Goal: Transaction & Acquisition: Purchase product/service

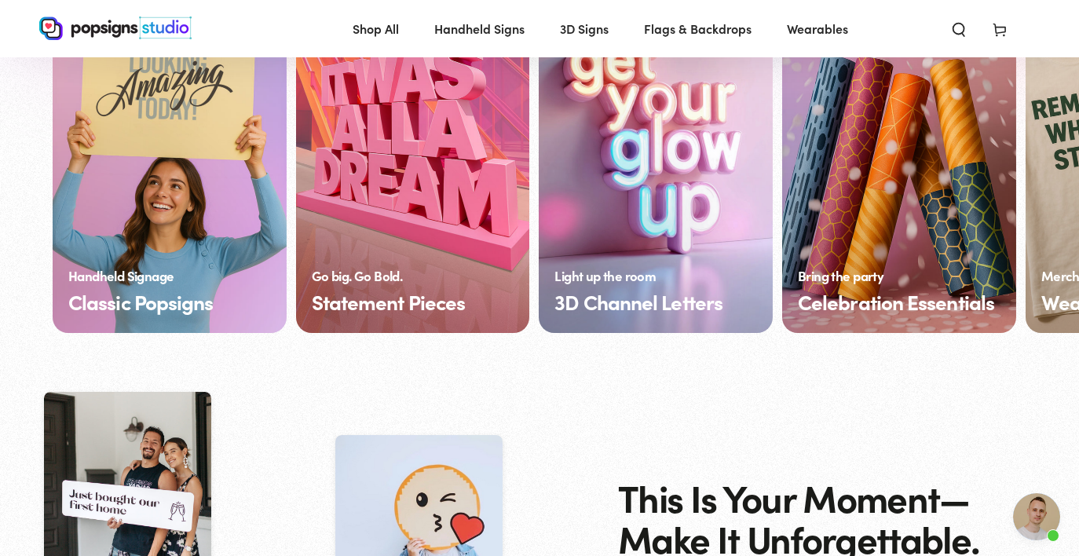
scroll to position [1257, 0]
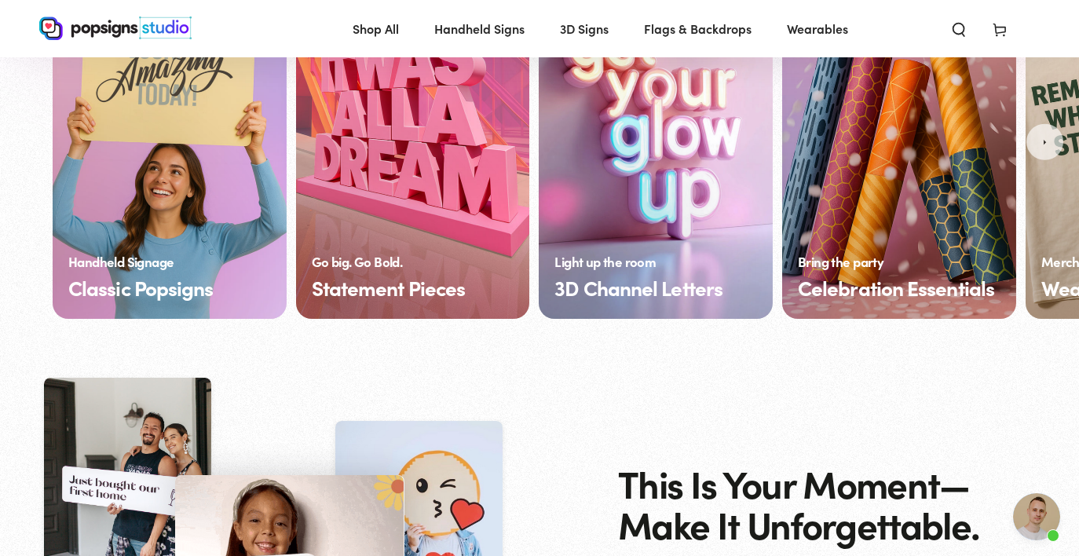
click at [188, 198] on link "Classic Popsigns" at bounding box center [170, 141] width 234 height 353
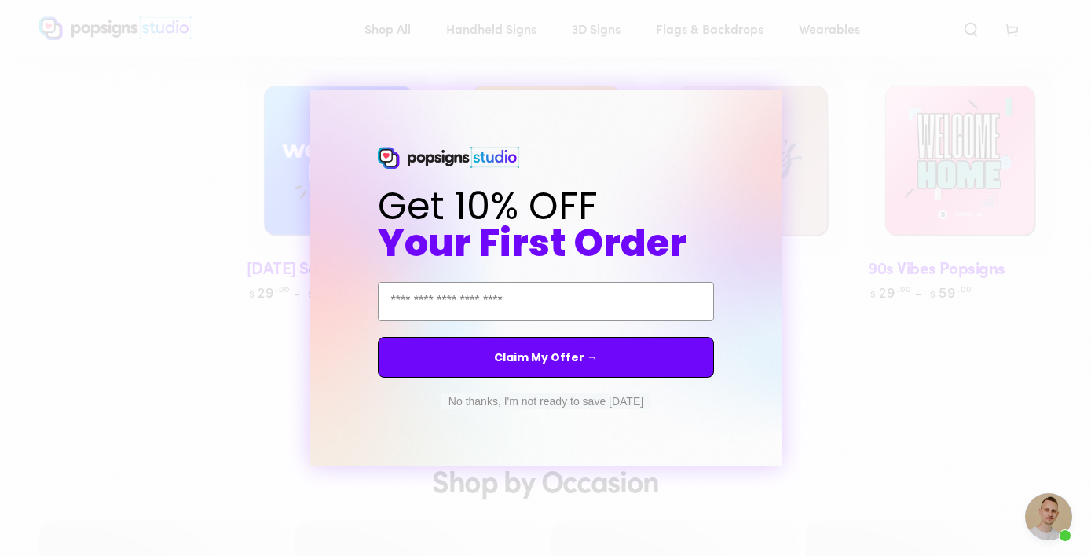
scroll to position [788, 0]
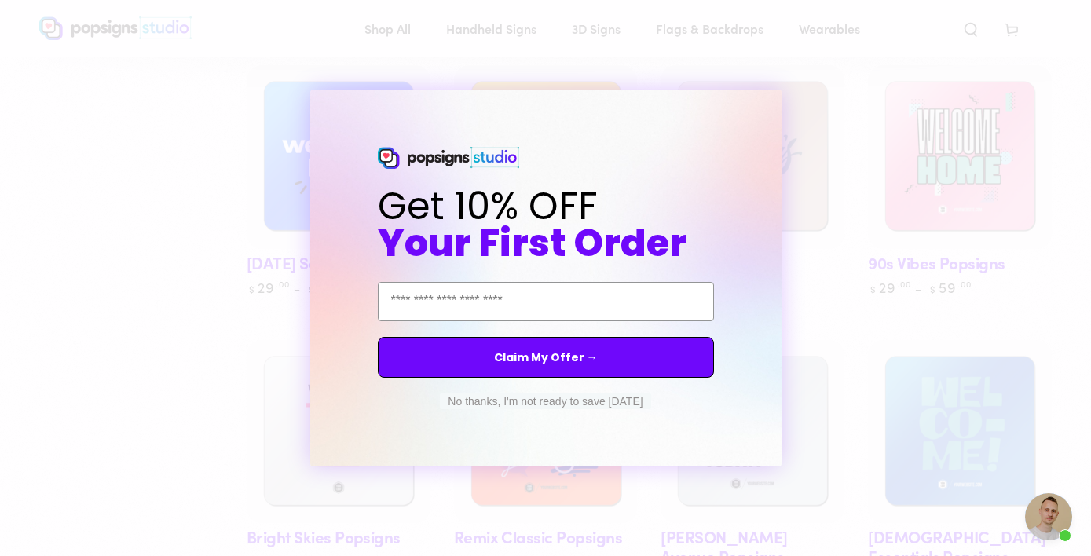
click at [577, 402] on button "No thanks, I'm not ready to save today" at bounding box center [545, 401] width 210 height 16
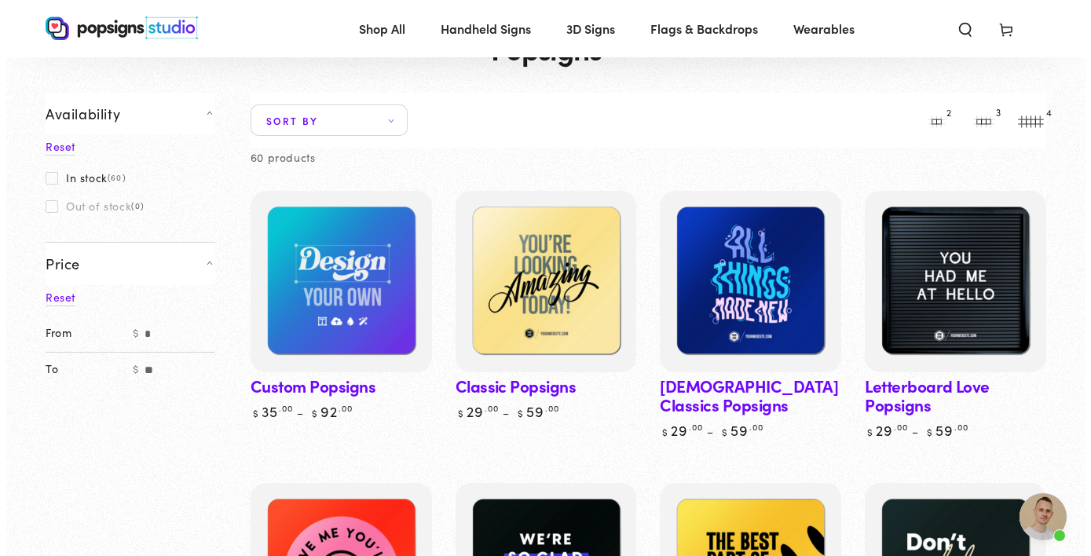
scroll to position [0, 0]
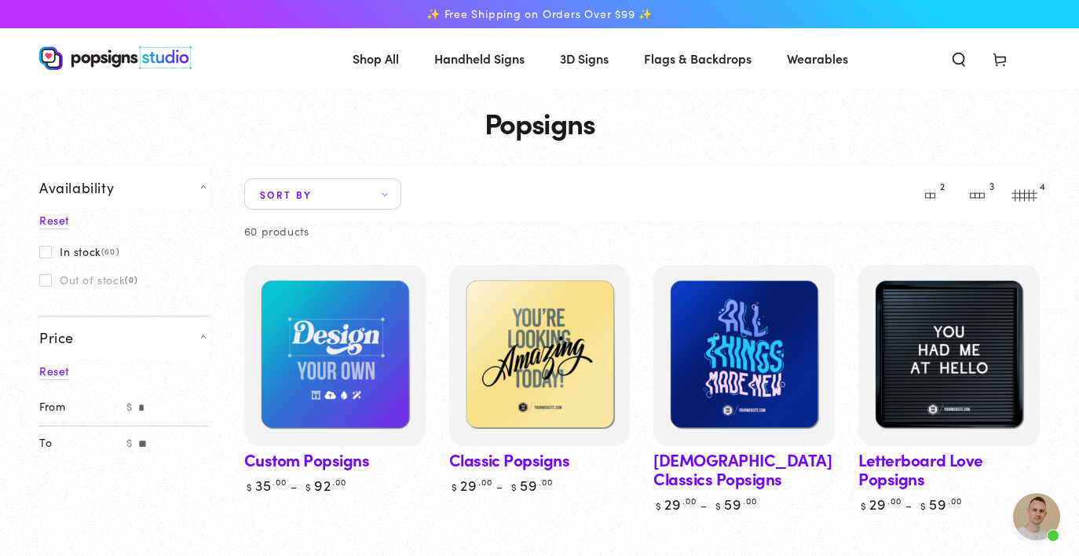
click at [962, 55] on icon "Search our site" at bounding box center [959, 59] width 16 height 16
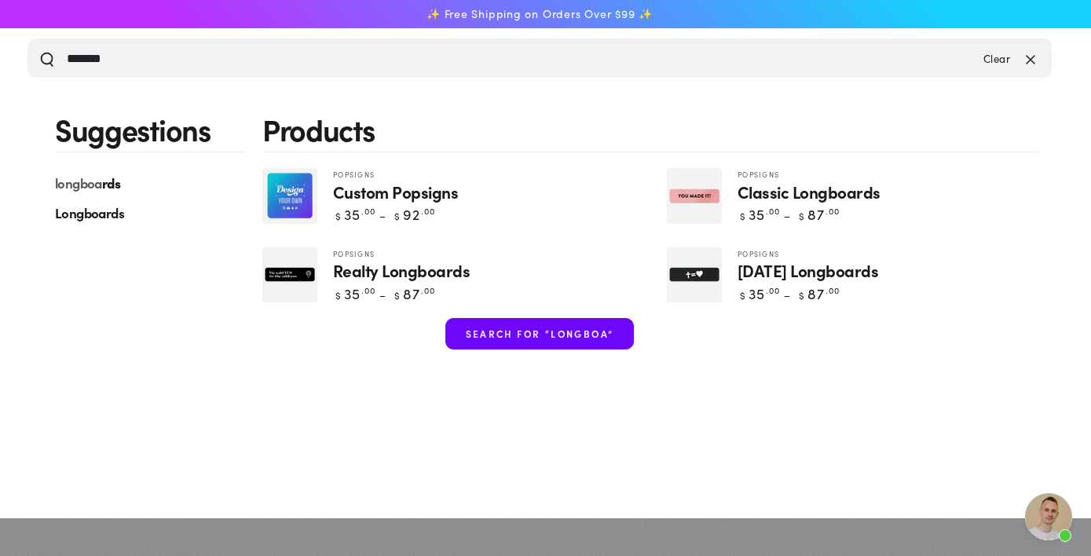
type input "*******"
click at [95, 185] on mark "longboa" at bounding box center [78, 183] width 47 height 18
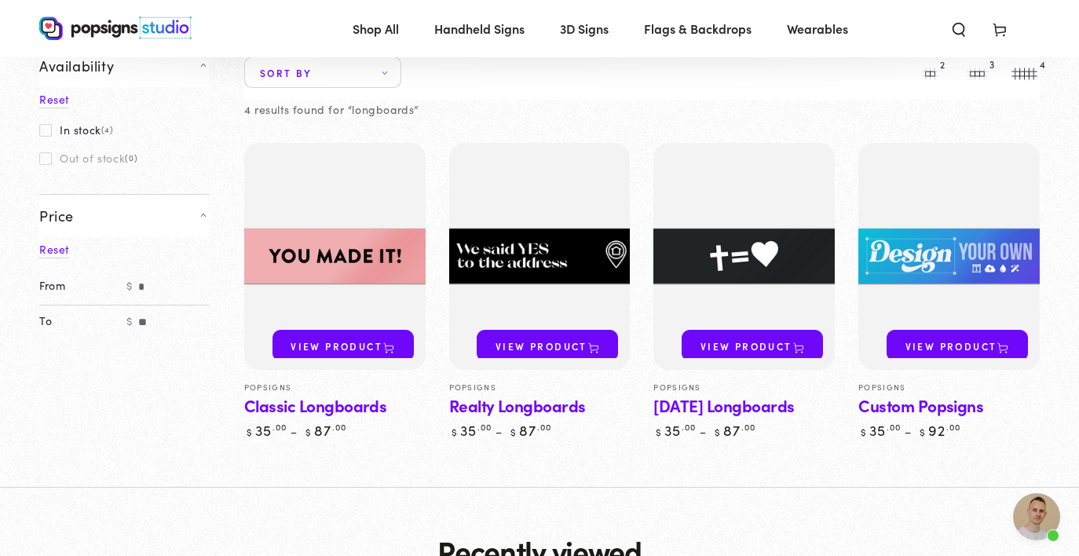
scroll to position [232, 0]
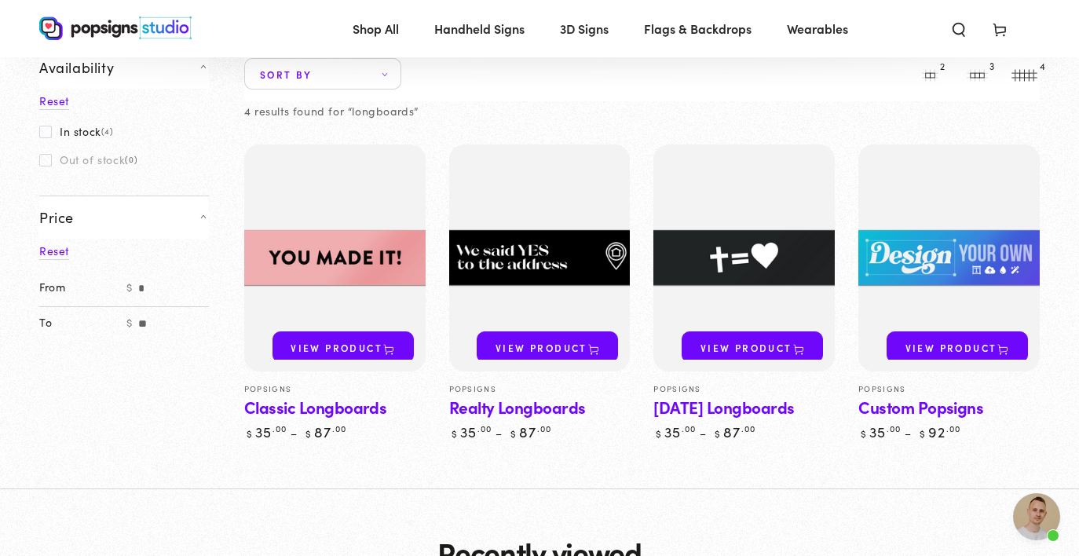
click at [941, 411] on link "Custom Popsigns" at bounding box center [948, 293] width 181 height 297
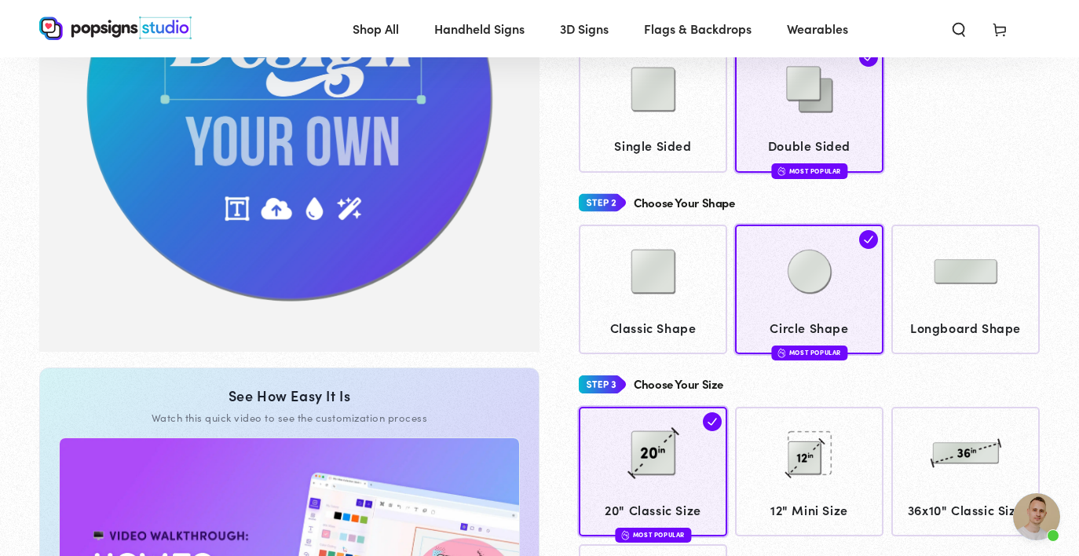
scroll to position [274, 0]
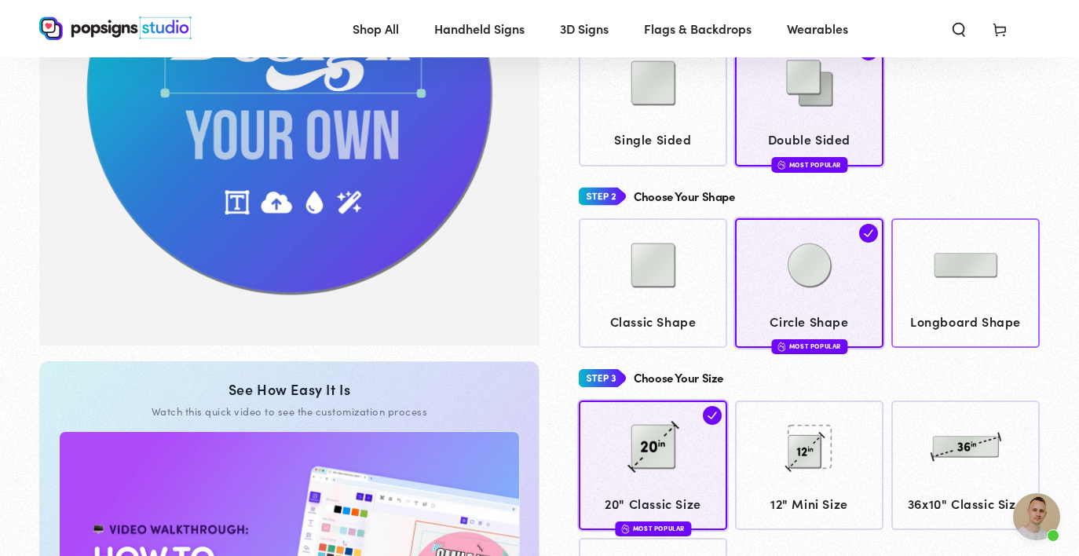
click at [954, 300] on img at bounding box center [966, 265] width 79 height 79
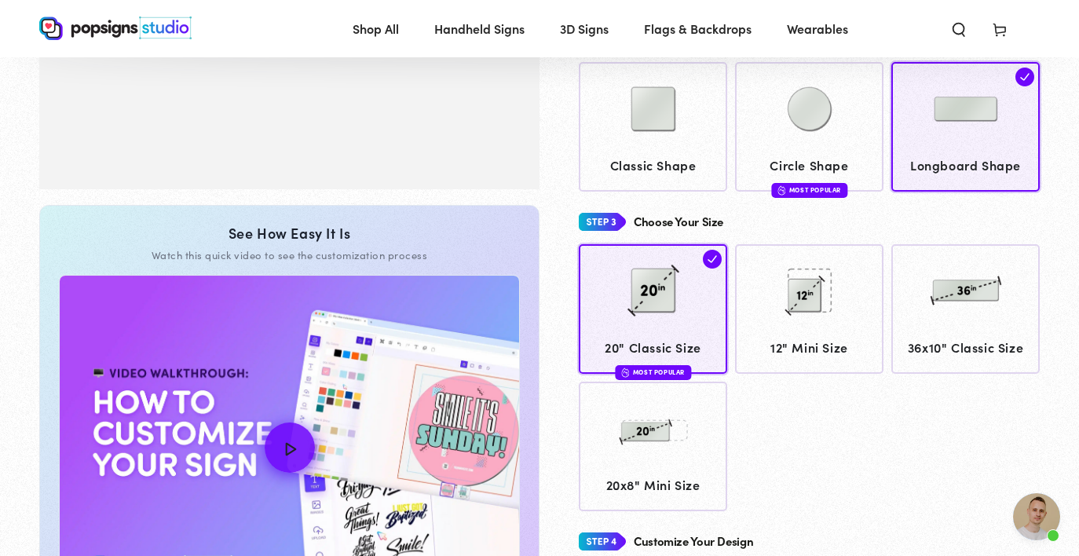
scroll to position [431, 0]
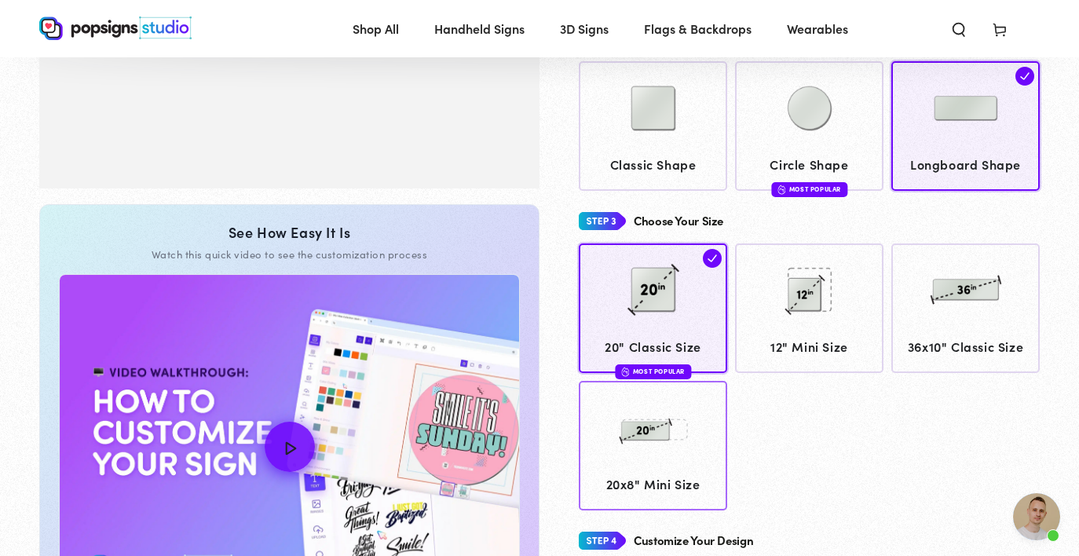
click at [653, 453] on img at bounding box center [653, 428] width 79 height 79
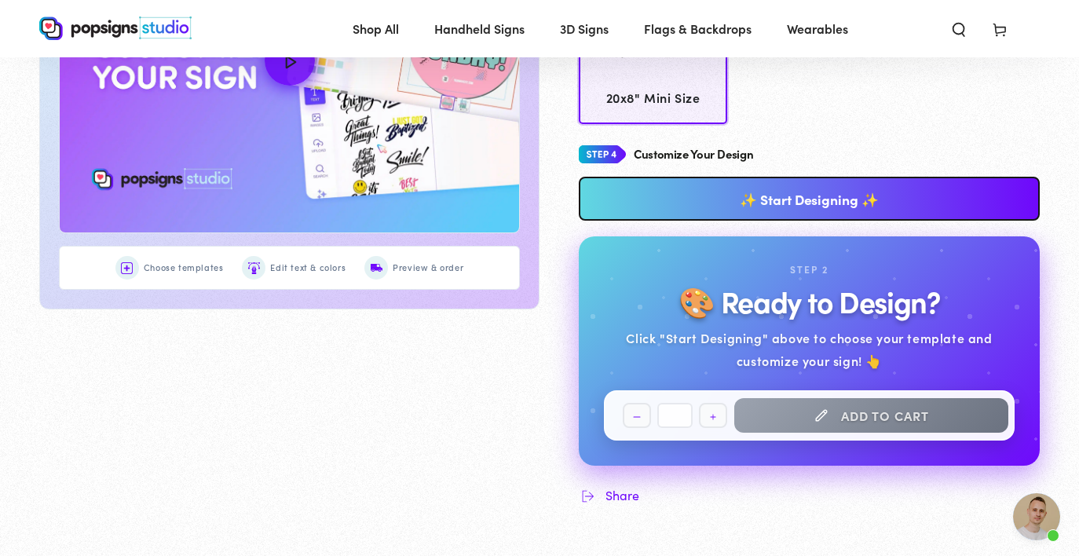
scroll to position [824, 0]
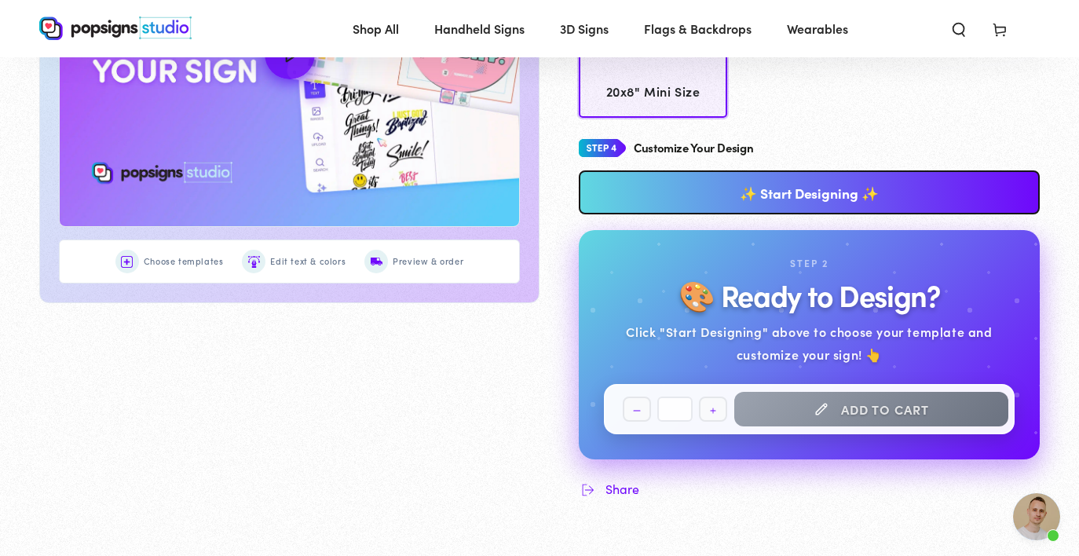
click at [811, 194] on link "✨ Start Designing ✨" at bounding box center [809, 192] width 461 height 44
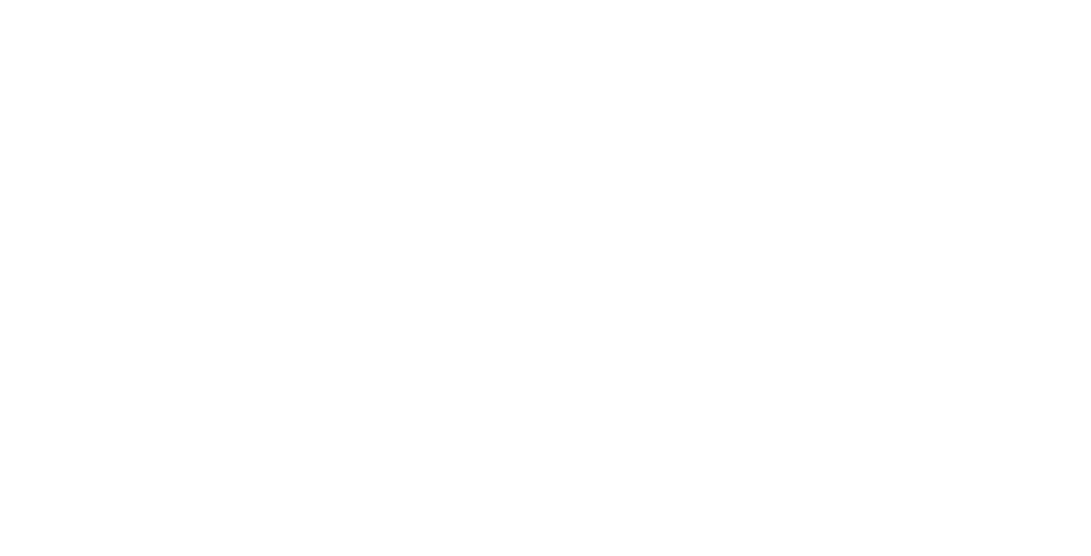
scroll to position [0, 0]
type textarea "An ancient tree with a door leading to a magical world"
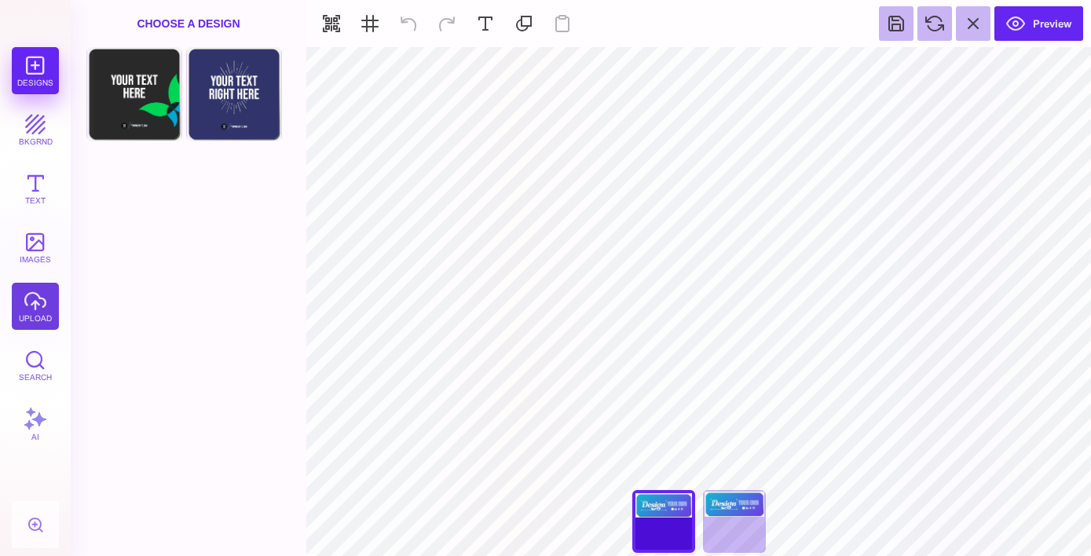
click at [35, 306] on button "upload" at bounding box center [35, 306] width 47 height 47
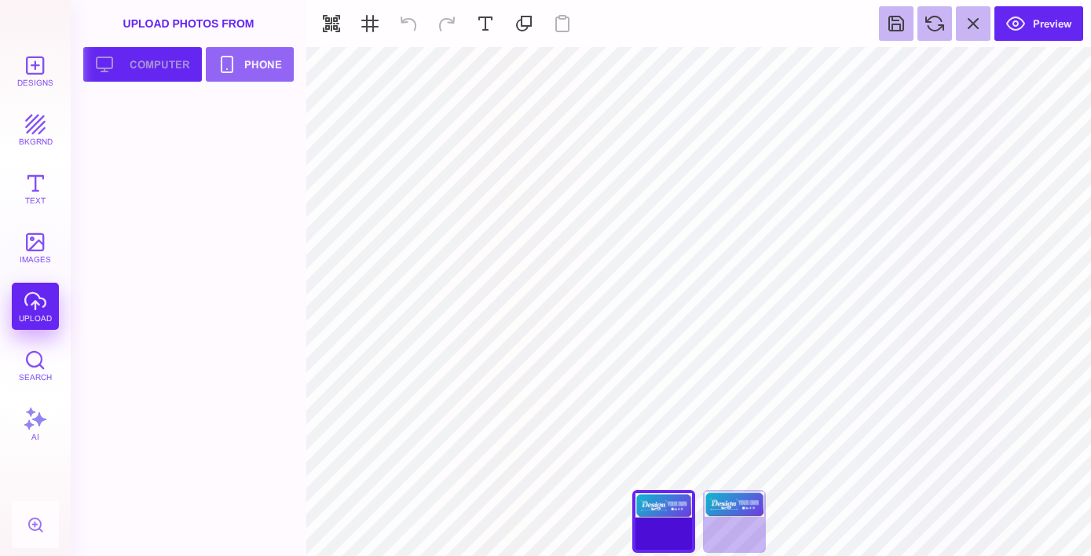
click at [142, 55] on button "Upload your artwork Computer" at bounding box center [142, 64] width 119 height 35
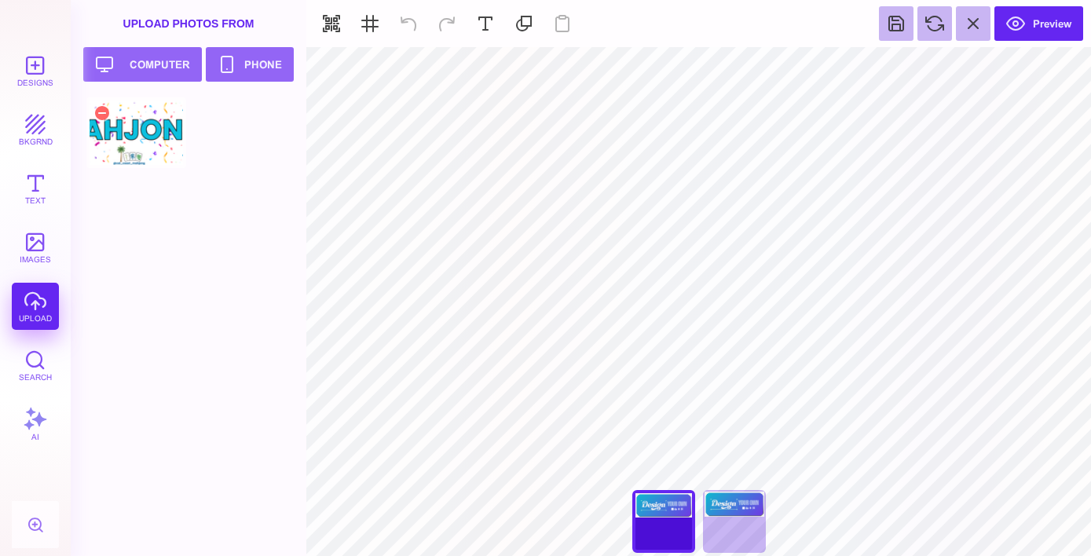
type input "#000000"
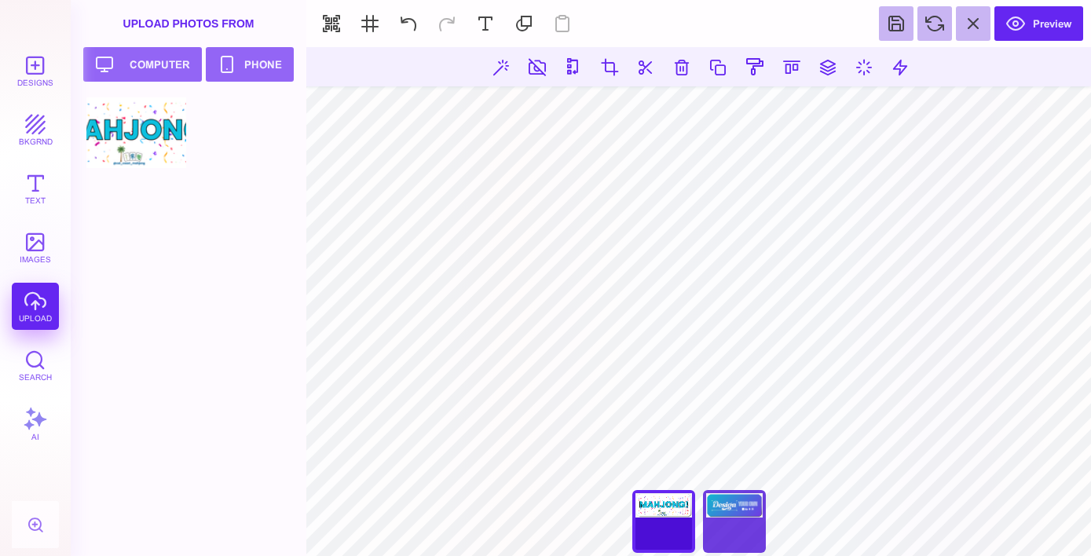
click at [737, 526] on div "Back" at bounding box center [734, 521] width 63 height 63
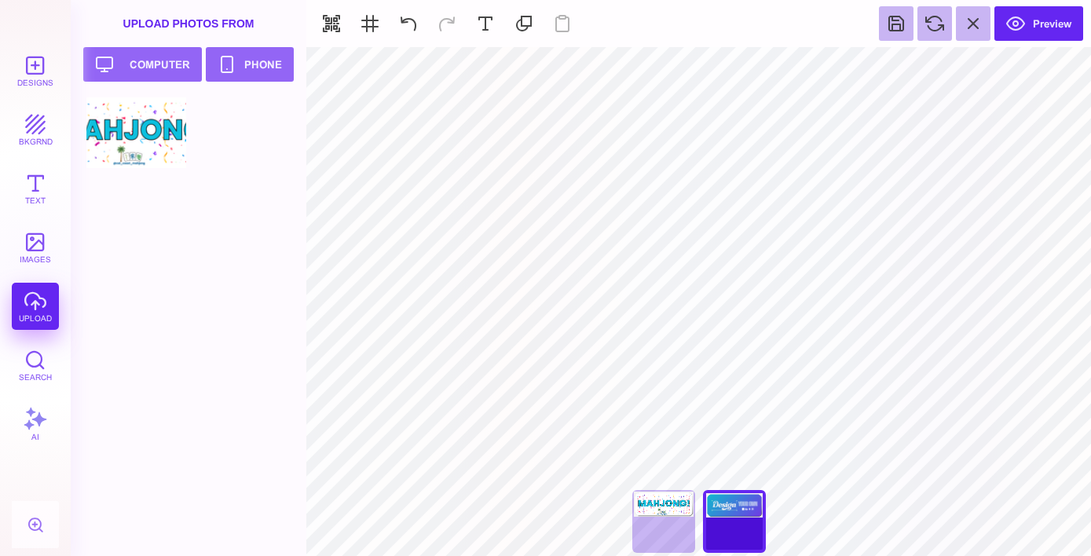
click at [28, 302] on div "Designs bkgrnd Text images upload Search AI" at bounding box center [35, 301] width 71 height 509
click at [148, 58] on button "Upload your artwork Computer" at bounding box center [142, 64] width 119 height 35
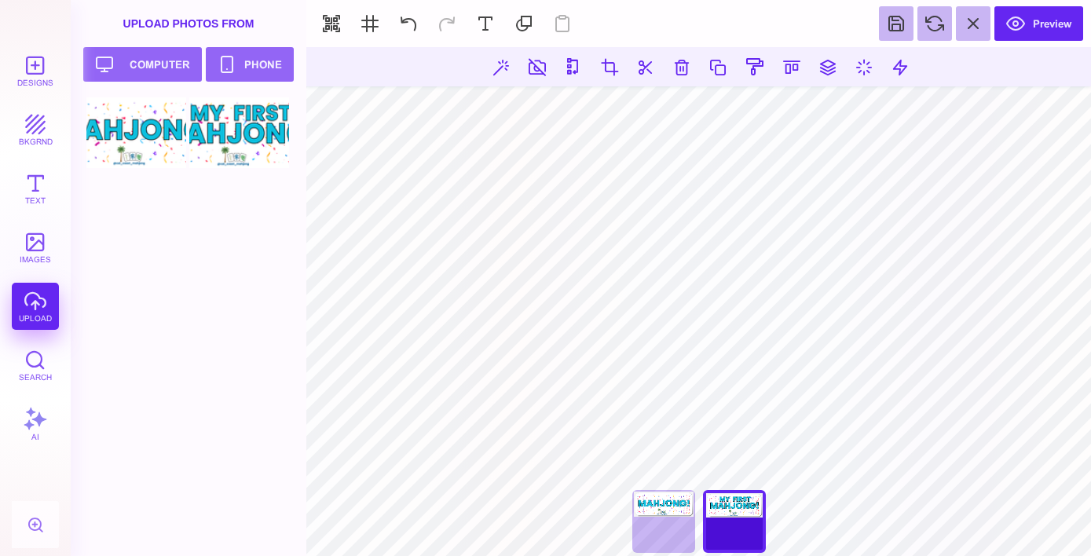
click at [935, 530] on section "***** **** Front Back" at bounding box center [698, 524] width 785 height 27
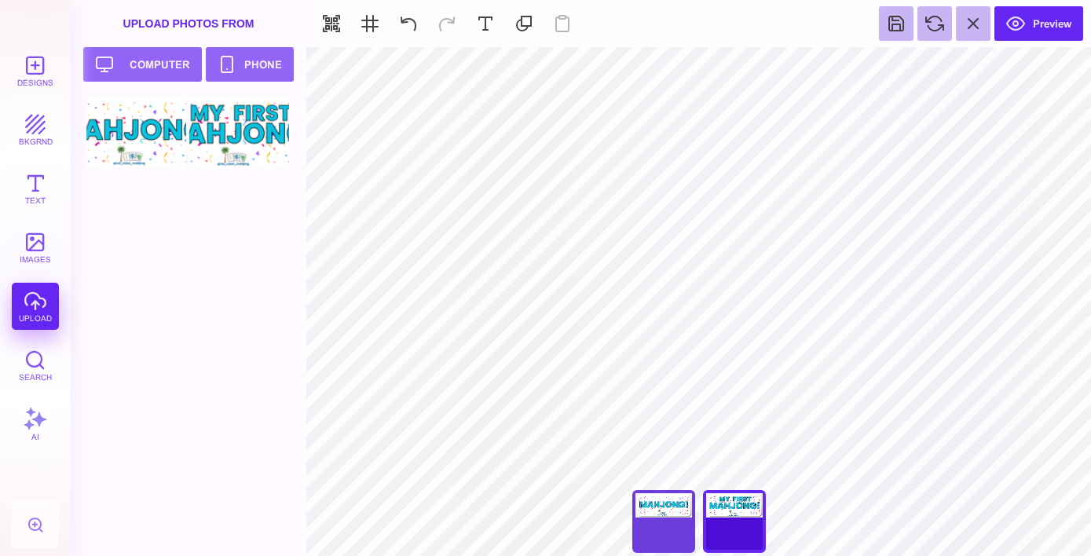
click at [671, 532] on div "Front" at bounding box center [663, 521] width 63 height 63
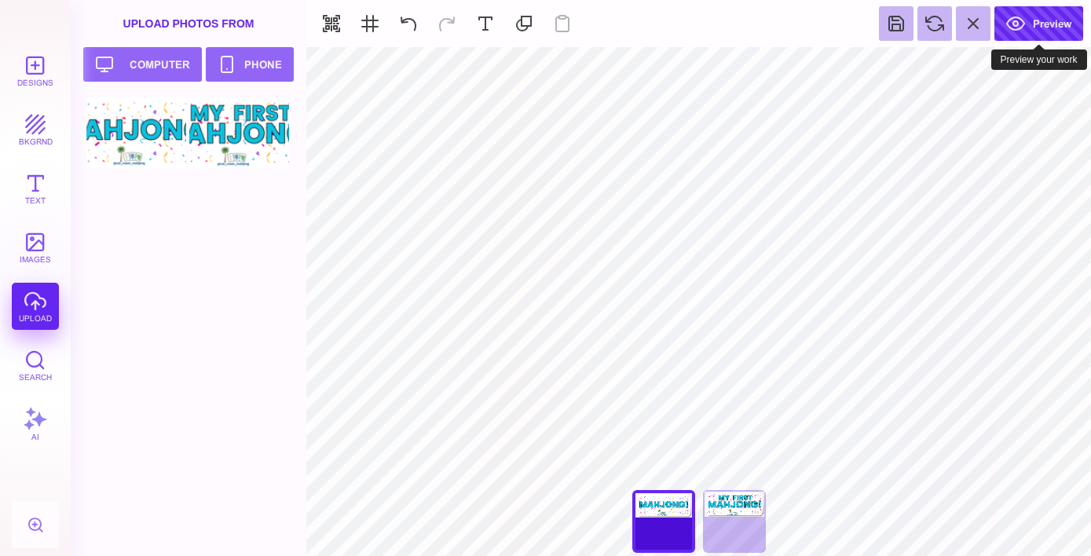
click at [1041, 20] on button "Preview" at bounding box center [1038, 23] width 89 height 35
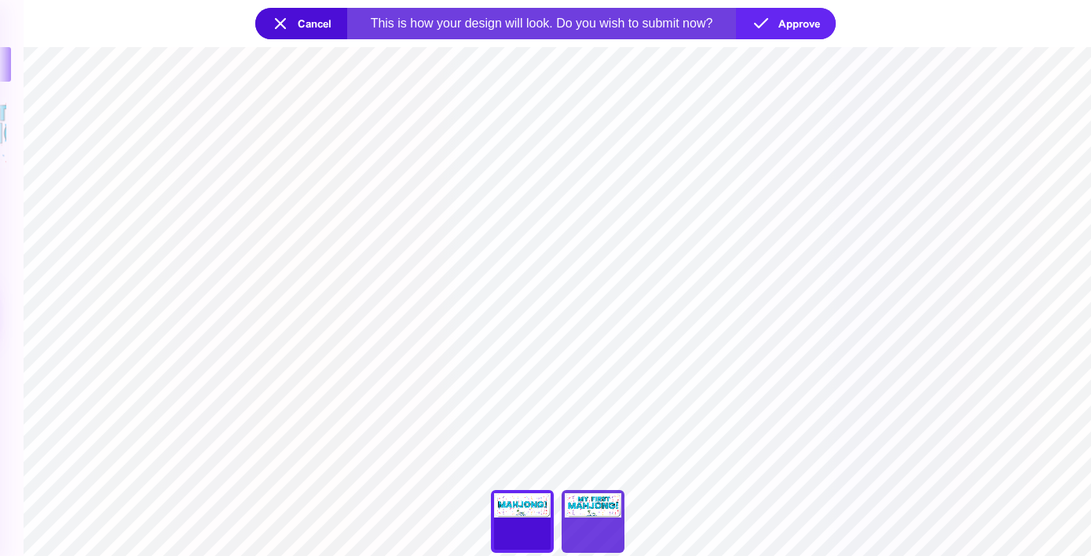
click at [601, 541] on div "Back" at bounding box center [593, 521] width 63 height 63
type input "****"
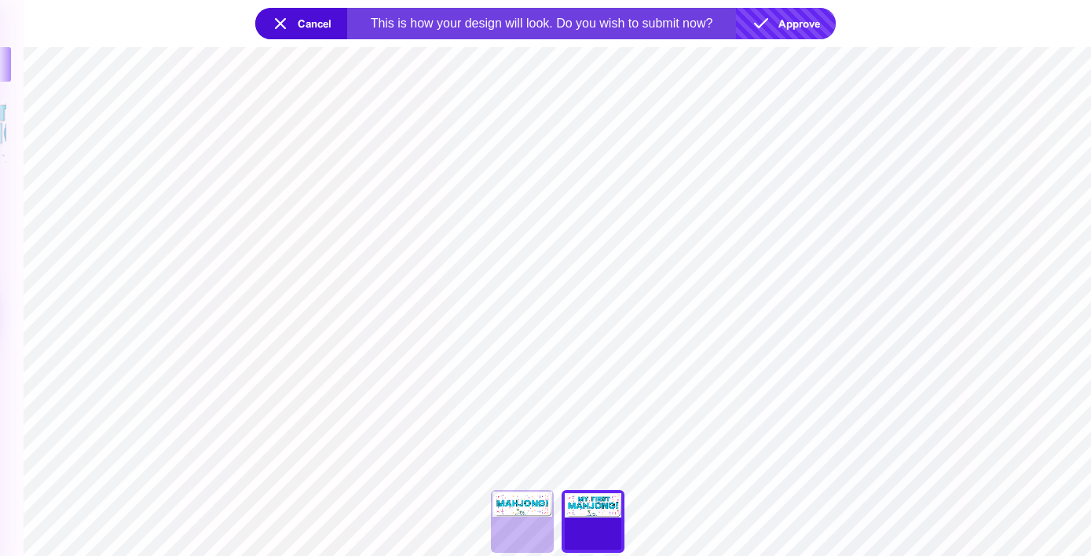
click at [798, 23] on button "Approve" at bounding box center [786, 23] width 100 height 31
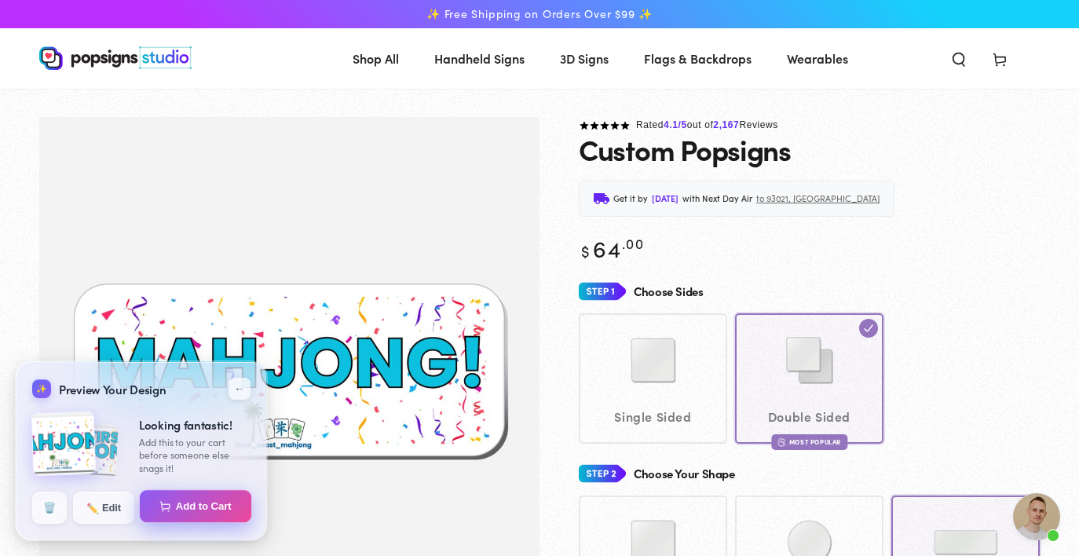
click at [190, 506] on button "Add to Cart" at bounding box center [196, 506] width 112 height 33
select select "**********"
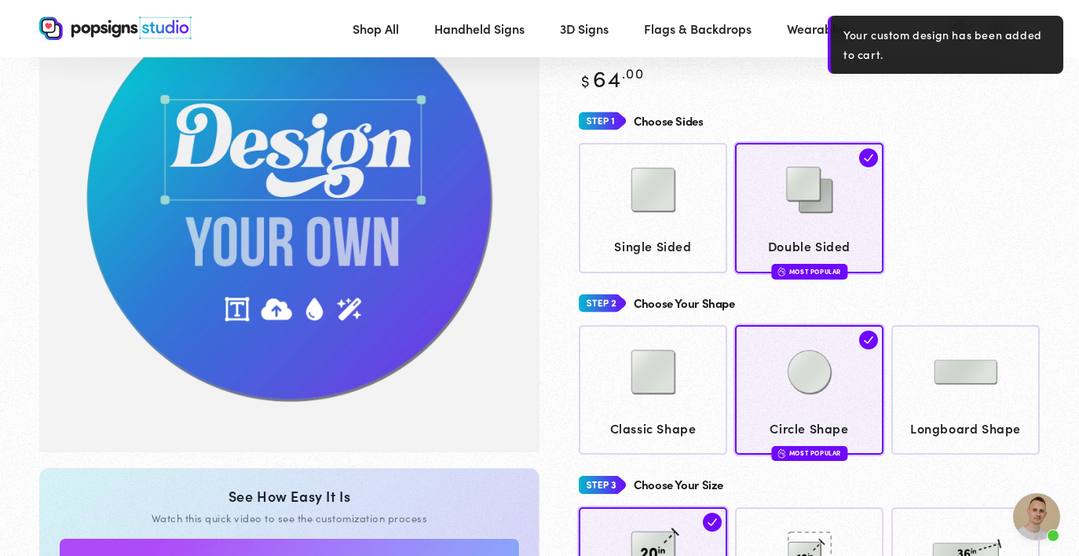
scroll to position [196, 0]
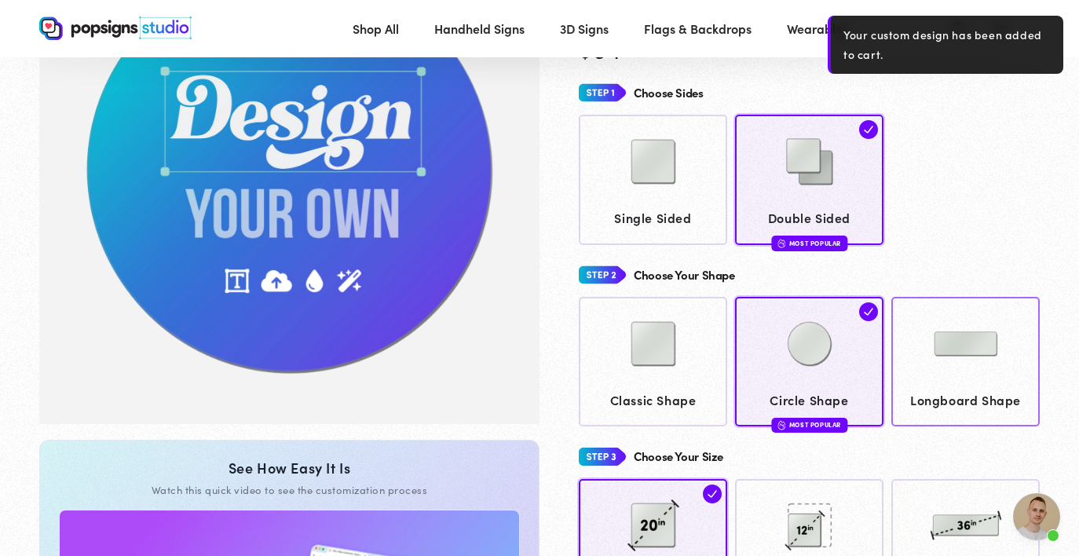
click at [979, 367] on img at bounding box center [966, 344] width 79 height 79
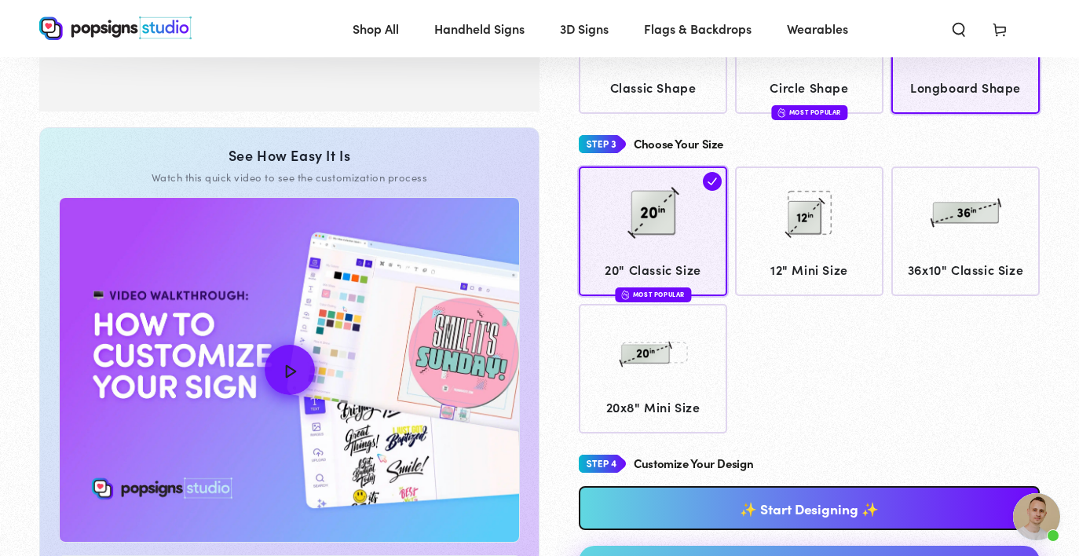
scroll to position [510, 0]
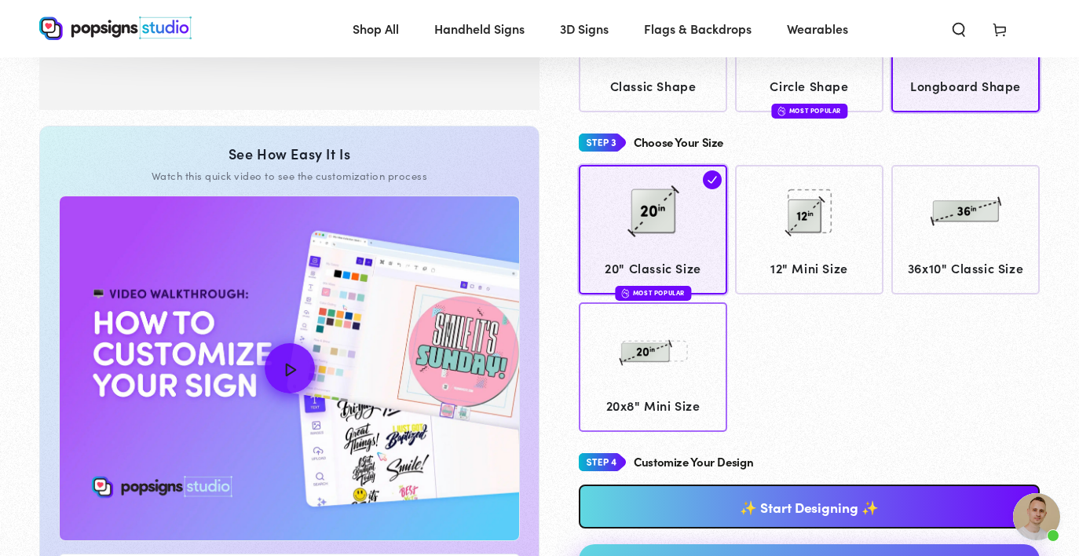
click at [675, 378] on img at bounding box center [653, 349] width 79 height 79
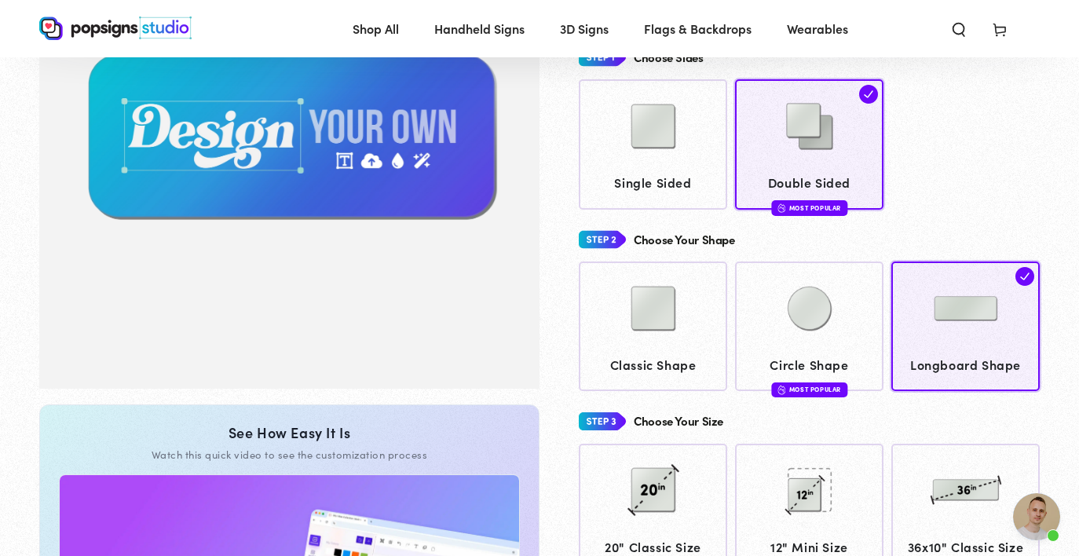
scroll to position [114, 0]
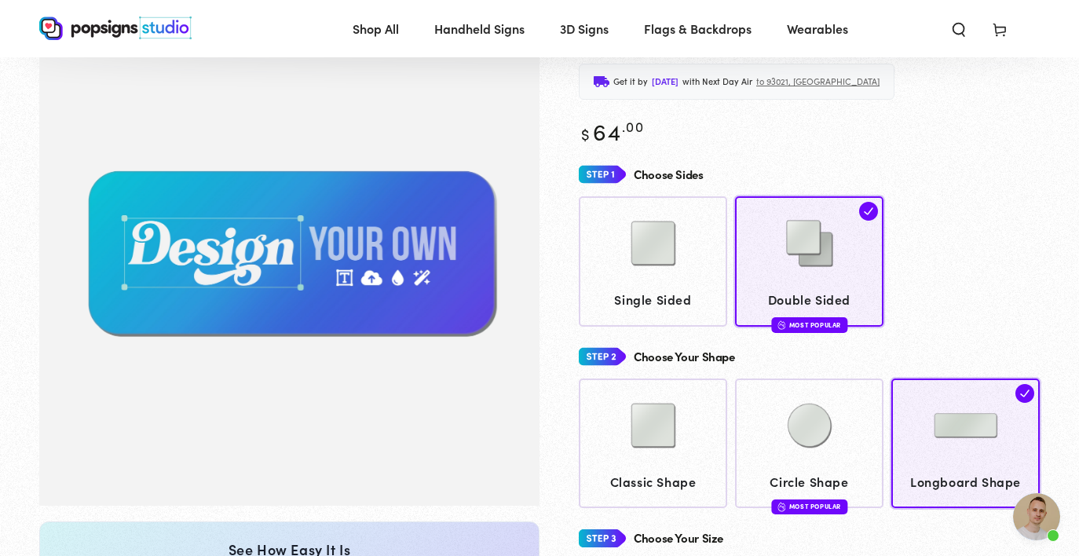
click at [1003, 27] on use at bounding box center [999, 30] width 12 height 13
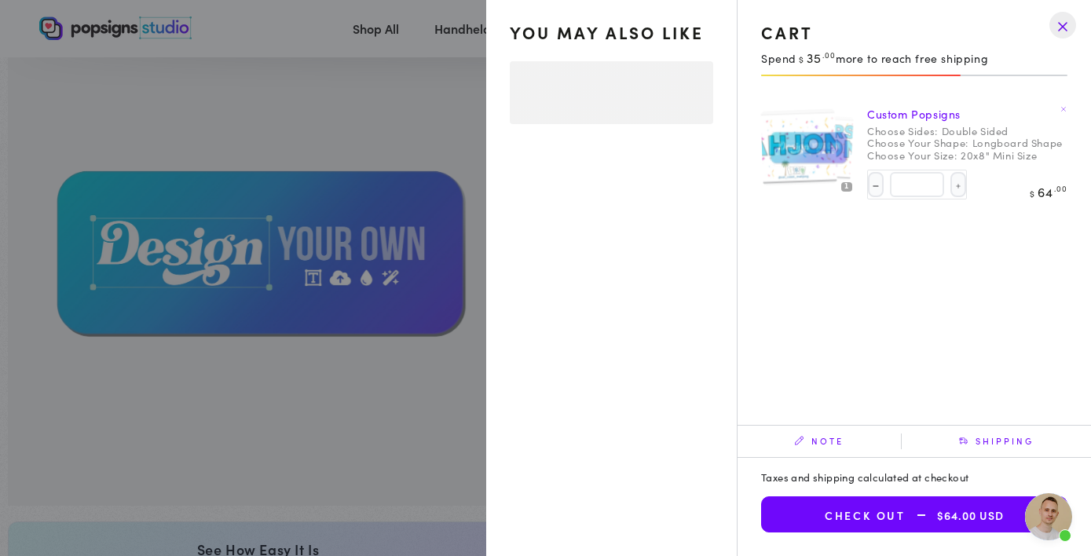
select select "**********"
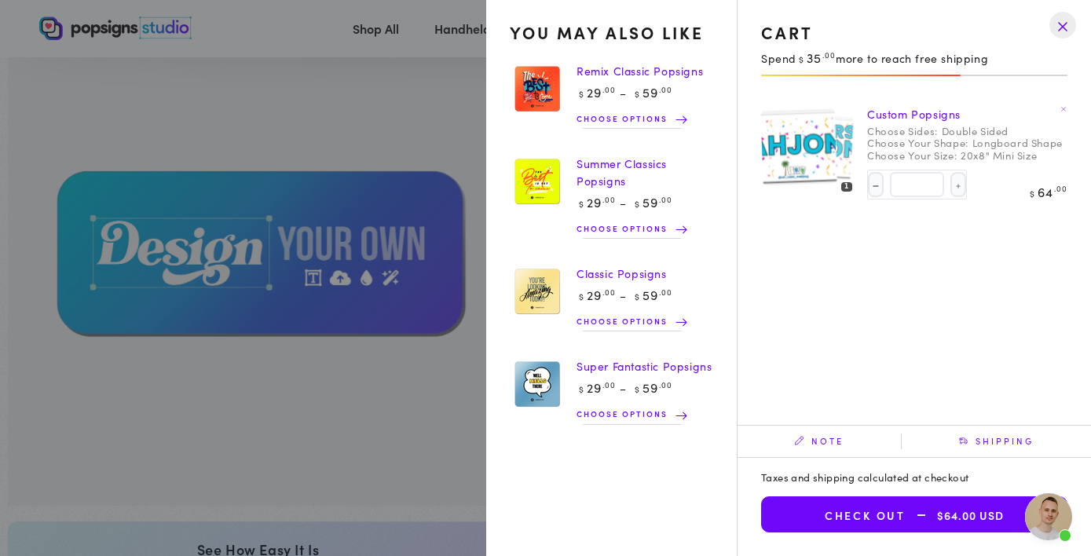
click at [979, 46] on summary "Cart" at bounding box center [999, 28] width 41 height 35
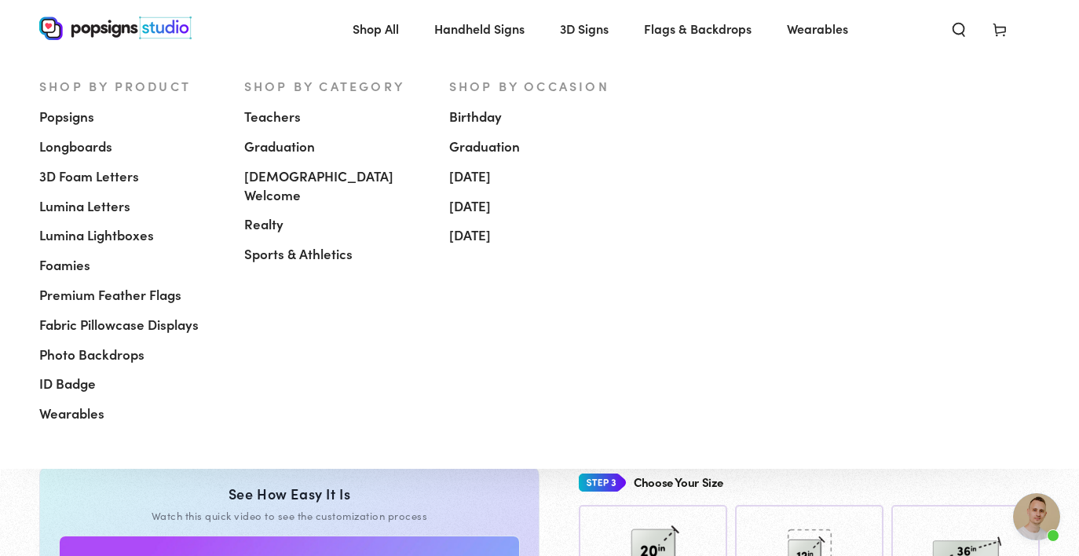
scroll to position [0, 0]
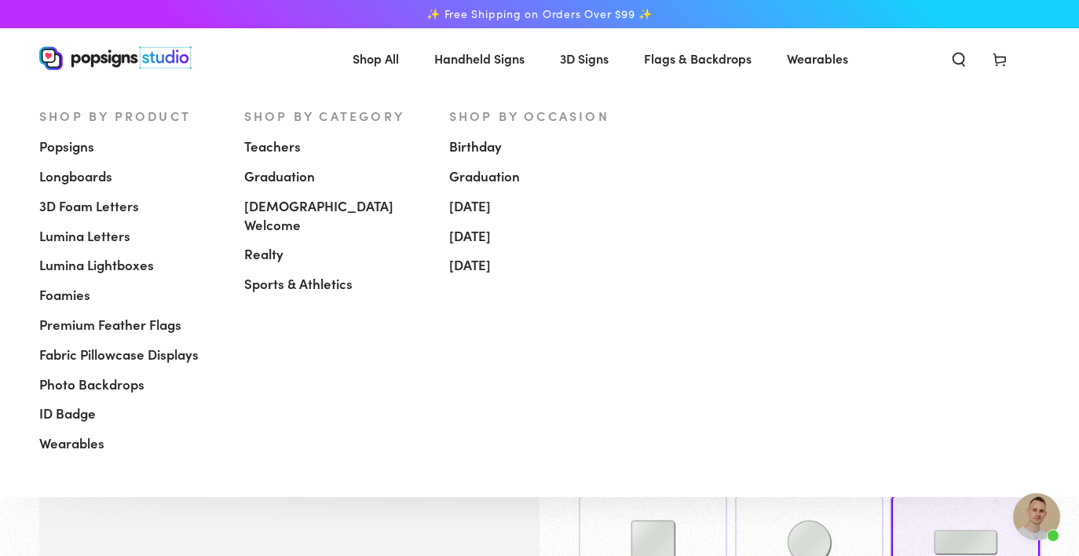
click at [61, 146] on span "Popsigns" at bounding box center [66, 146] width 55 height 19
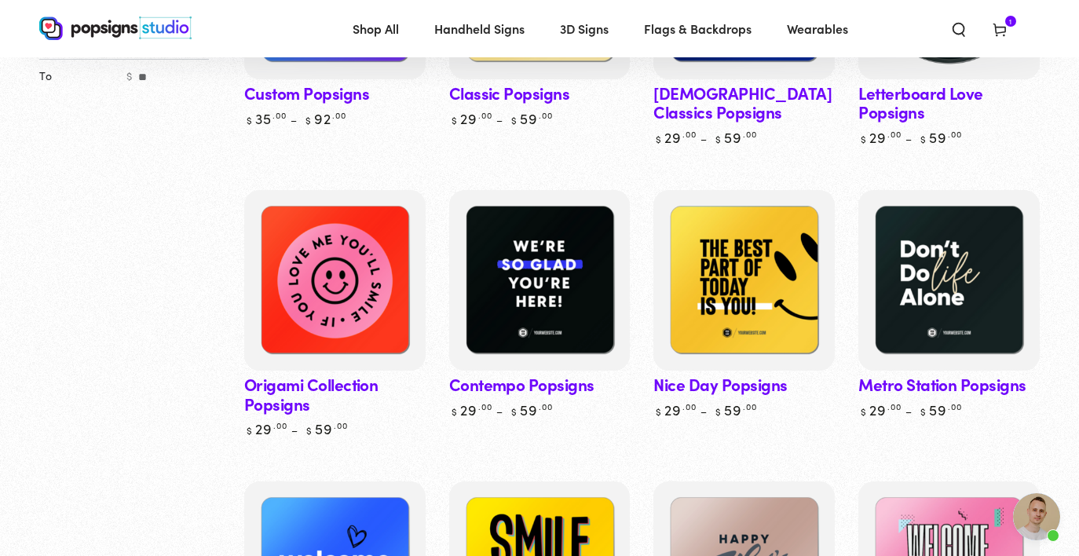
scroll to position [79, 0]
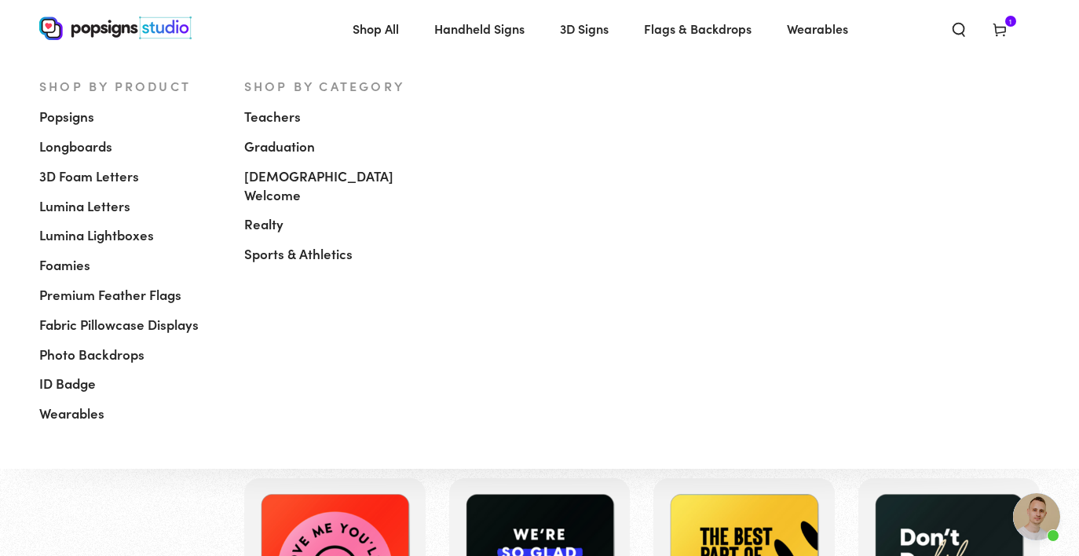
click at [366, 27] on span "Shop All" at bounding box center [376, 28] width 46 height 23
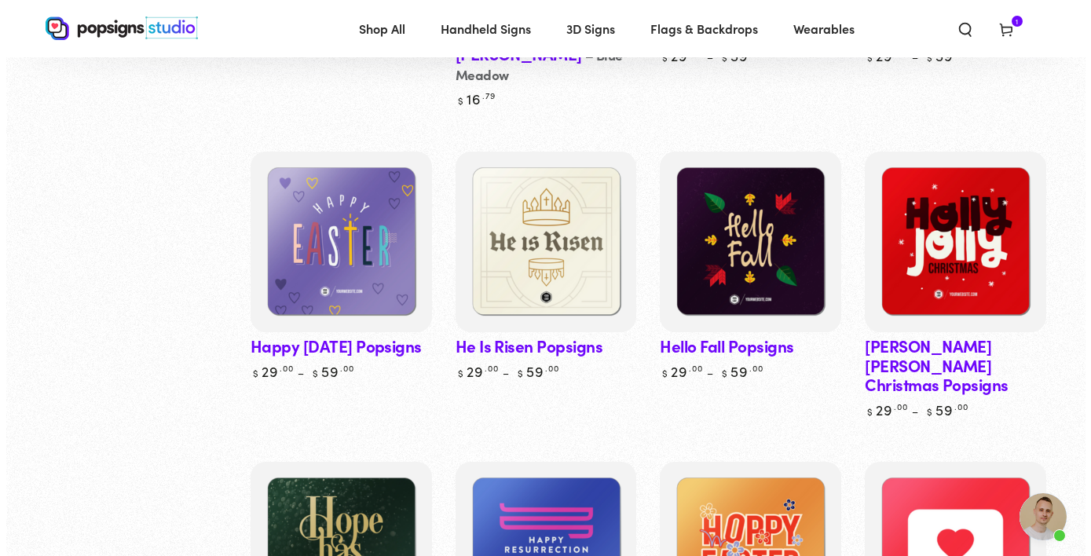
scroll to position [2592, 0]
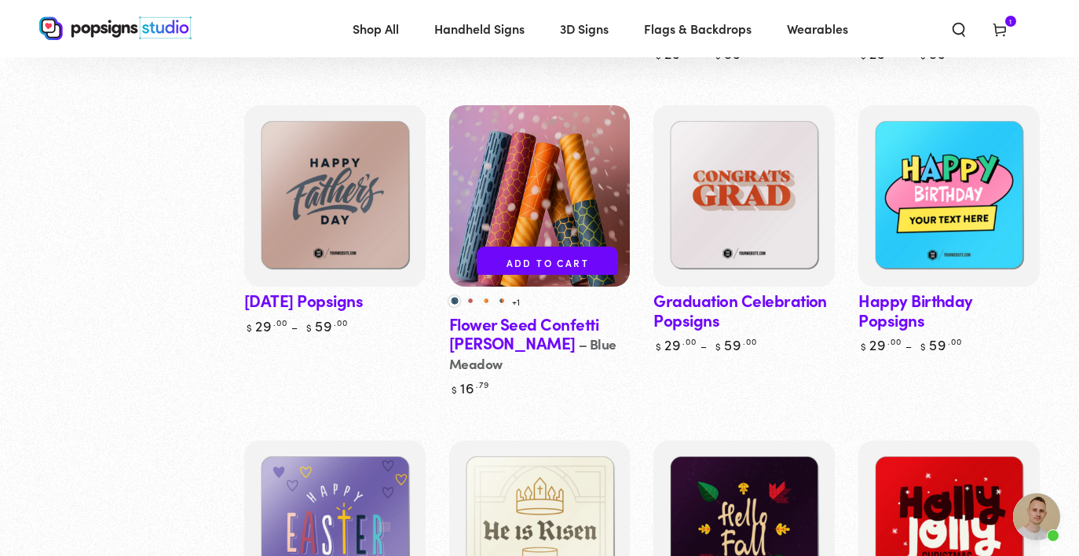
click at [1005, 26] on icon at bounding box center [1000, 29] width 16 height 16
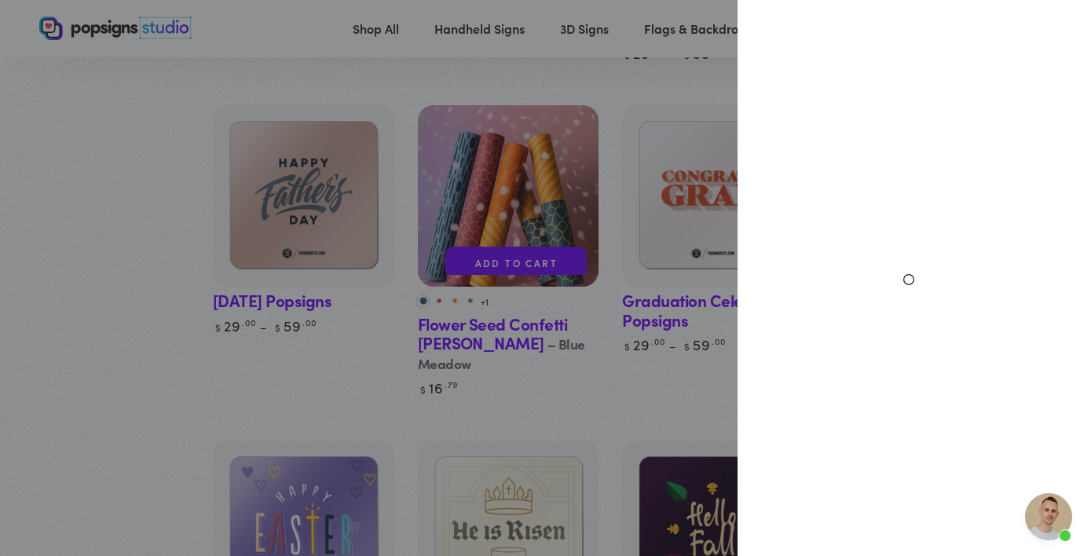
select select "**********"
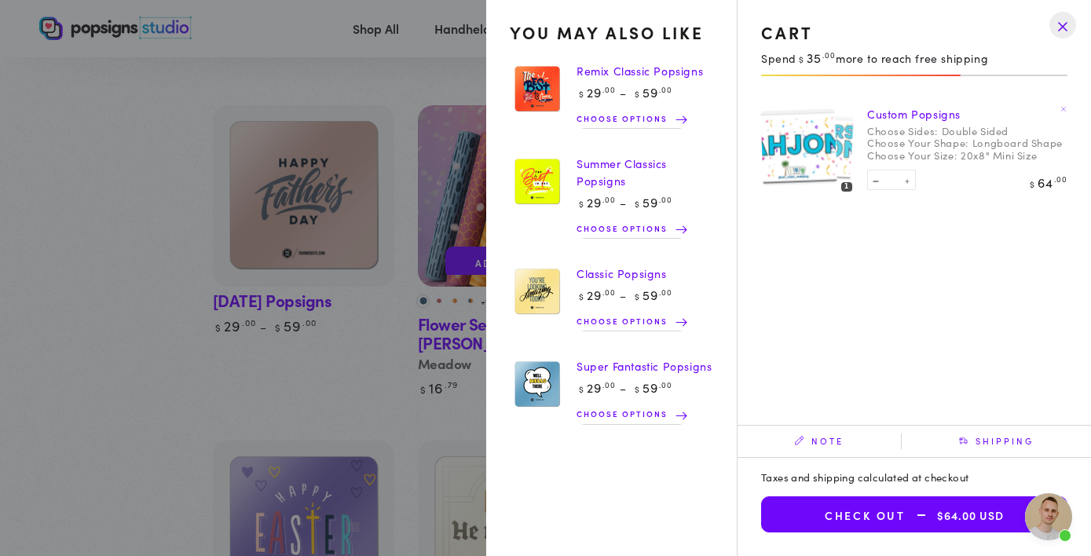
click at [869, 513] on button "Check out $64.00 USD" at bounding box center [914, 514] width 306 height 36
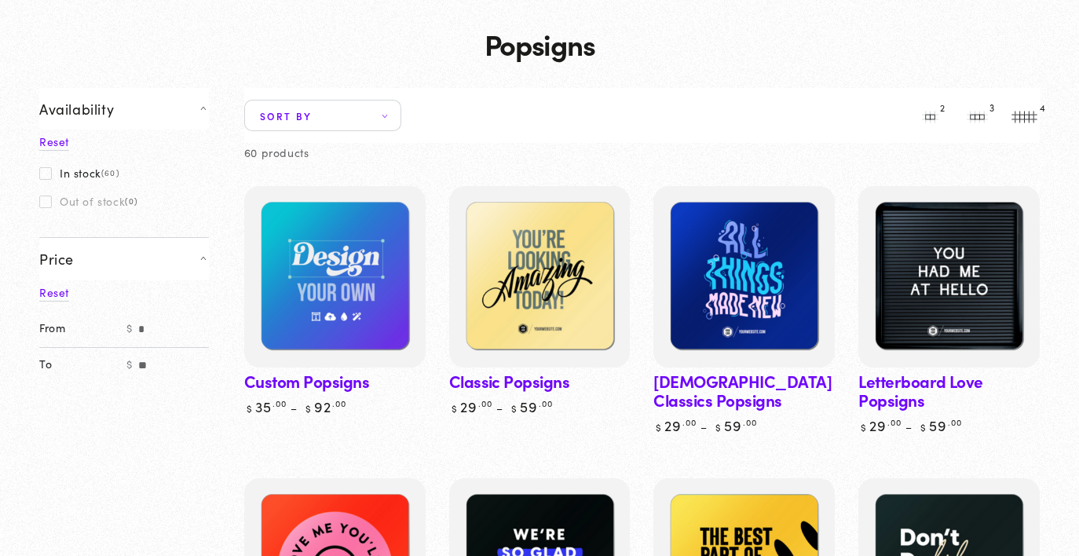
scroll to position [79, 0]
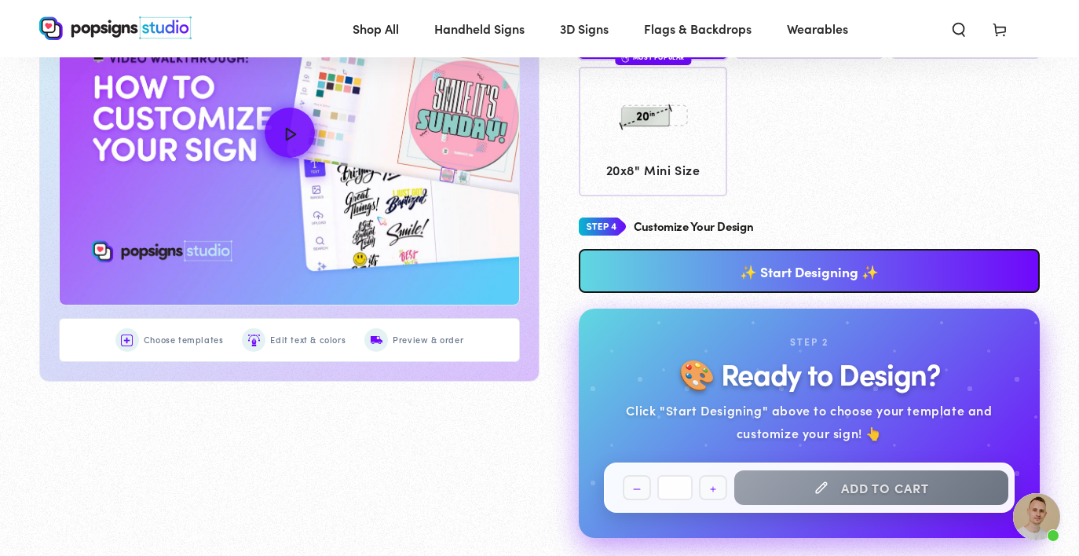
scroll to position [117, 0]
